Goal: Task Accomplishment & Management: Manage account settings

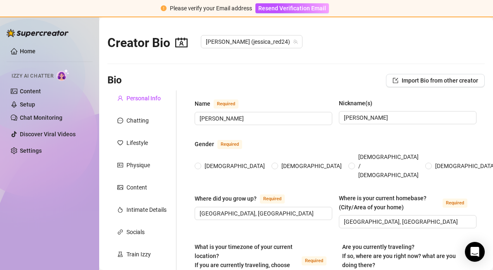
radio input "true"
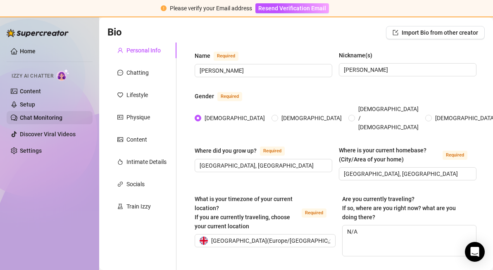
click at [30, 121] on link "Chat Monitoring" at bounding box center [41, 118] width 43 height 7
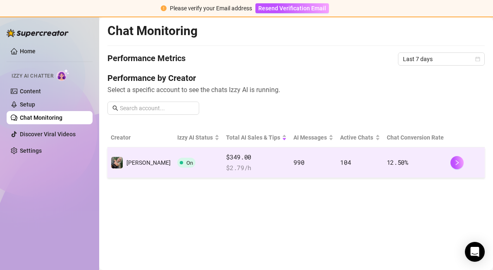
click at [180, 163] on span at bounding box center [181, 162] width 3 height 3
